Goal: Use online tool/utility: Utilize a website feature to perform a specific function

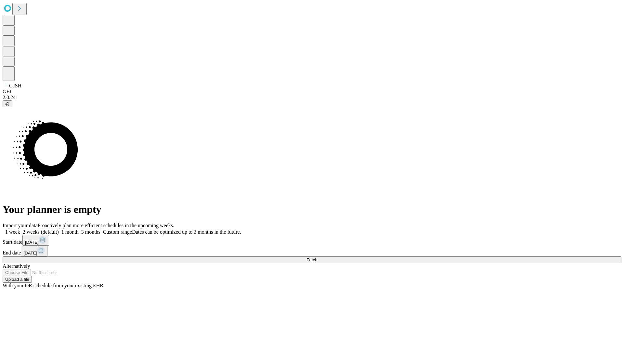
click at [317, 257] on span "Fetch" at bounding box center [311, 259] width 11 height 5
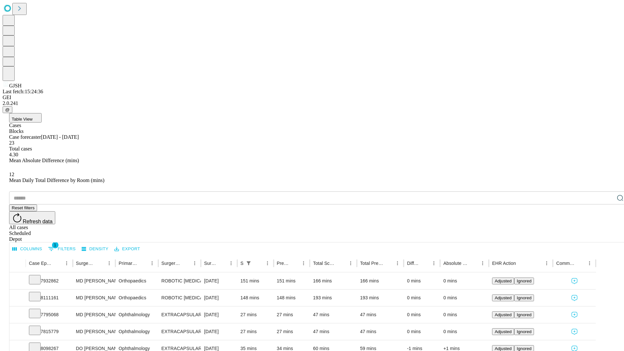
click at [32, 117] on span "Table View" at bounding box center [22, 119] width 21 height 5
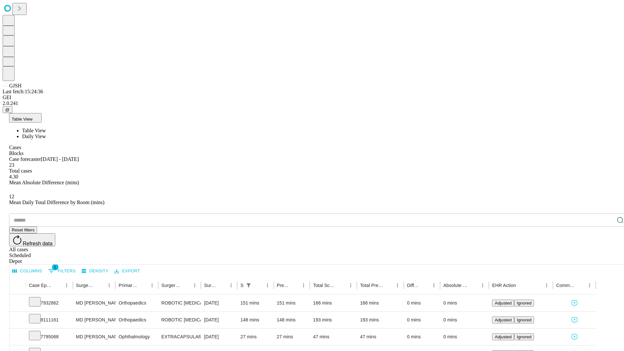
click at [46, 133] on span "Daily View" at bounding box center [34, 136] width 24 height 6
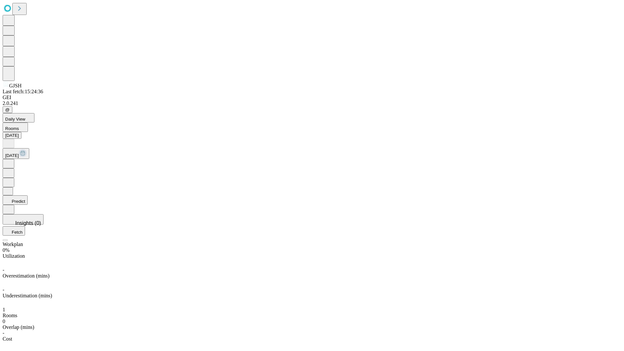
click at [28, 195] on button "Predict" at bounding box center [15, 199] width 25 height 9
